Goal: Check status: Check status

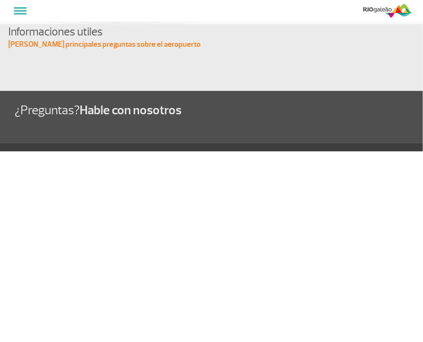
select select "es"
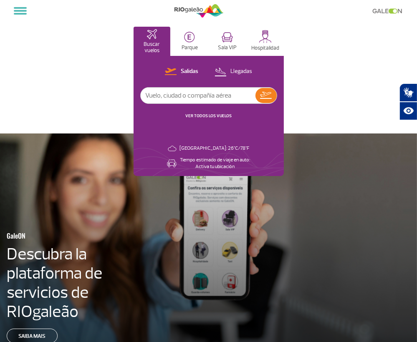
drag, startPoint x: 204, startPoint y: 94, endPoint x: 207, endPoint y: 98, distance: 5.7
click at [207, 98] on input "text" at bounding box center [198, 96] width 115 height 16
type input "gol"
click at [270, 94] on img at bounding box center [266, 95] width 12 height 7
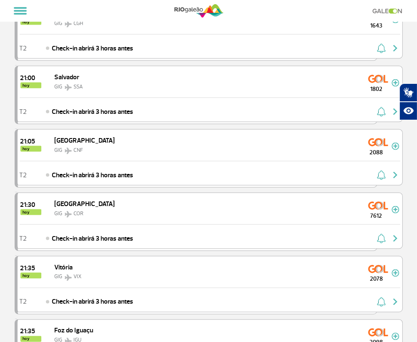
scroll to position [768, 0]
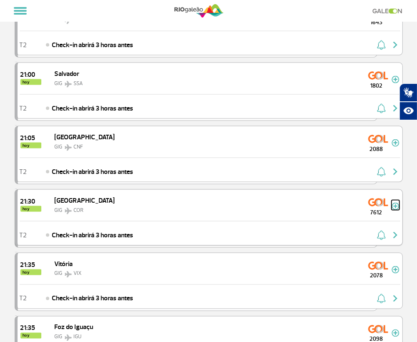
click at [397, 203] on img at bounding box center [396, 207] width 8 height 8
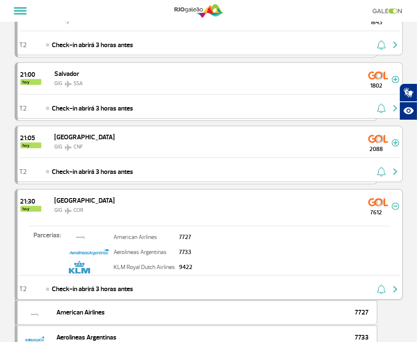
click at [122, 285] on span "Check-in abrirá 3 horas antes" at bounding box center [92, 290] width 81 height 10
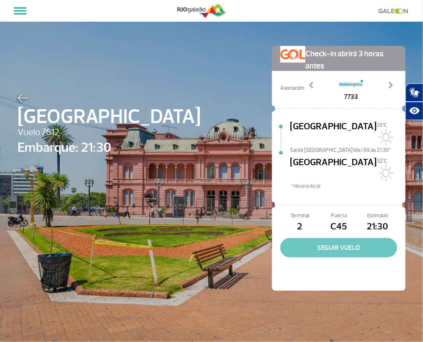
click at [329, 238] on button "SEGUIR VUELO" at bounding box center [339, 247] width 117 height 19
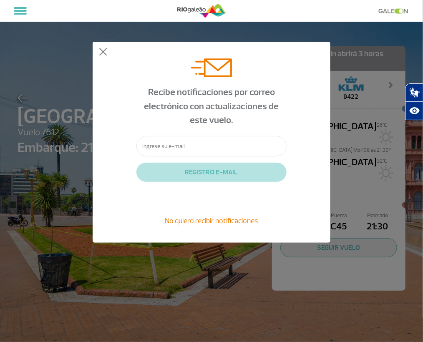
click at [190, 133] on div "Recibe notificaciones por correo electrónico con actualizaciones de este vuelo." at bounding box center [212, 106] width 150 height 59
click at [186, 154] on input "text" at bounding box center [212, 146] width 150 height 20
click at [196, 179] on form "Recibe notificaciones por correo electrónico con actualizaciones de este vuelo.…" at bounding box center [212, 142] width 150 height 185
type input "[EMAIL_ADDRESS][DOMAIN_NAME]"
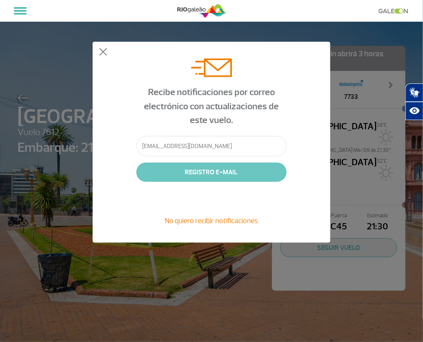
click at [200, 173] on button "REGISTRO E-MAIL" at bounding box center [212, 172] width 150 height 19
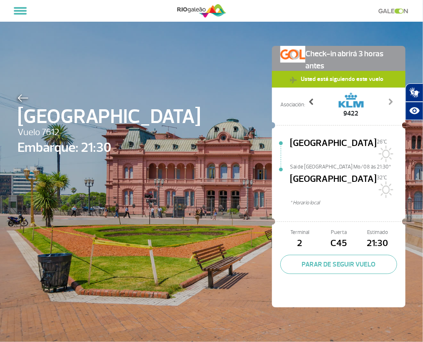
click at [308, 100] on span at bounding box center [312, 102] width 8 height 8
click at [311, 100] on span at bounding box center [312, 102] width 8 height 8
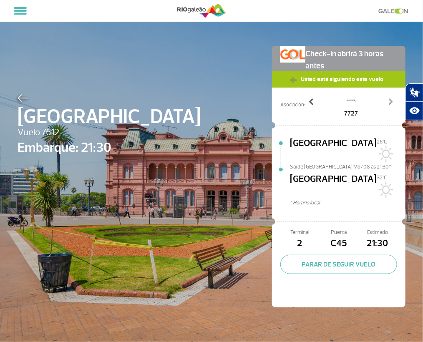
click at [311, 100] on span at bounding box center [312, 102] width 8 height 8
click at [388, 99] on button "Acessível em Libras" at bounding box center [394, 93] width 60 height 18
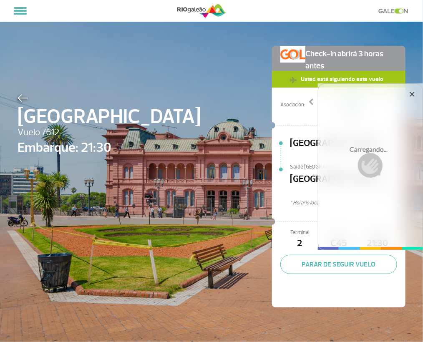
click at [388, 99] on div "Carregando ..." at bounding box center [370, 167] width 105 height 167
click at [412, 96] on icon "Fechar tradutor de lingua de sinais" at bounding box center [412, 94] width 8 height 8
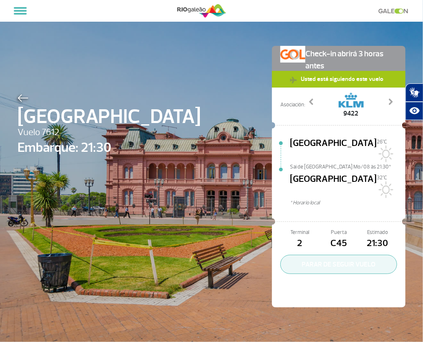
click at [361, 255] on button "PARAR DE SEGUIR VUELO" at bounding box center [339, 264] width 117 height 19
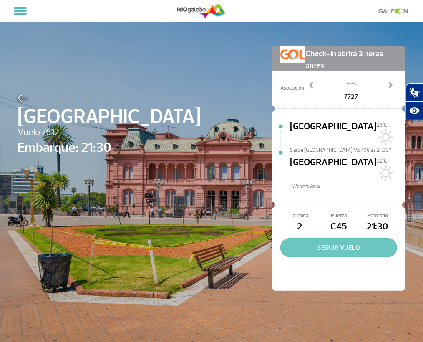
click at [353, 238] on button "SEGUIR VUELO" at bounding box center [339, 247] width 117 height 19
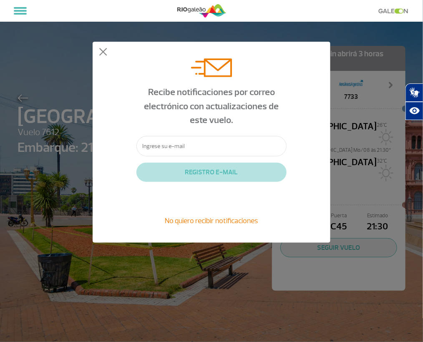
click at [246, 143] on input "text" at bounding box center [212, 146] width 150 height 20
type input "[EMAIL_ADDRESS][DOMAIN_NAME]"
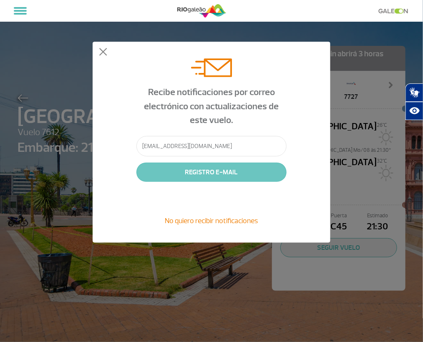
click at [225, 170] on button "REGISTRO E-MAIL" at bounding box center [212, 172] width 150 height 19
